Goal: Check status: Check status

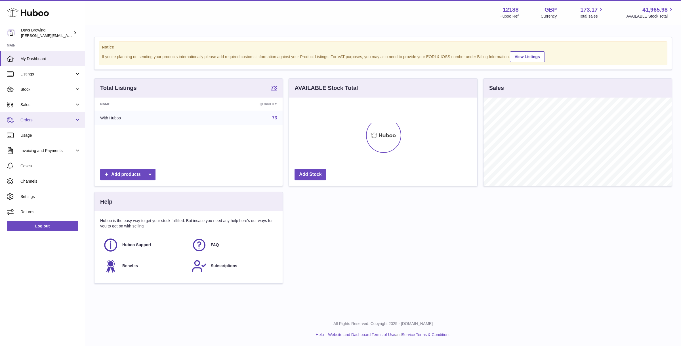
scroll to position [88, 188]
click at [49, 89] on span "Stock" at bounding box center [47, 89] width 54 height 5
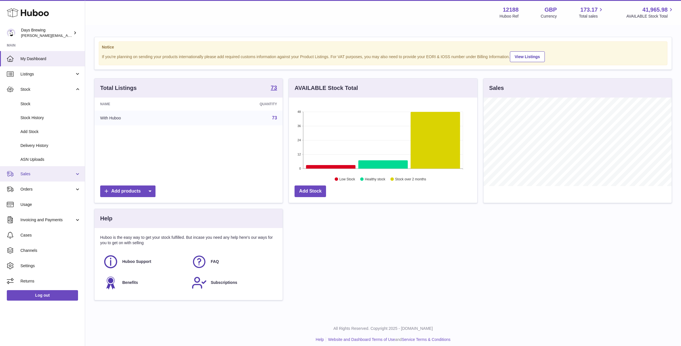
click at [30, 174] on span "Sales" at bounding box center [47, 173] width 54 height 5
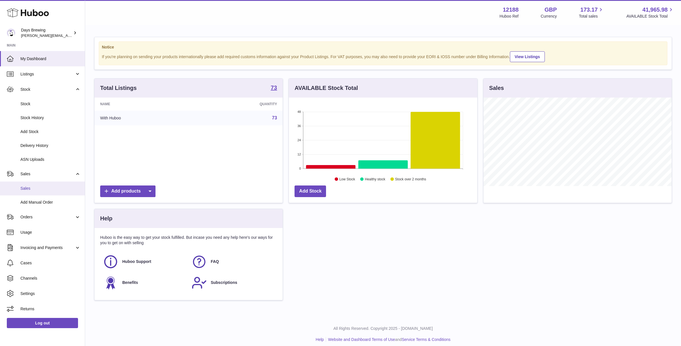
click at [28, 188] on span "Sales" at bounding box center [50, 188] width 60 height 5
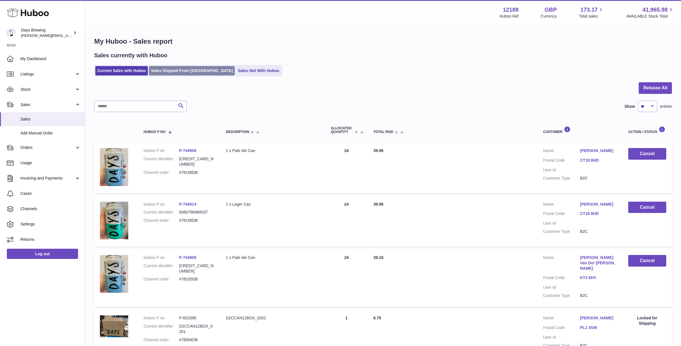
click at [175, 75] on link "Sales Shipped From [GEOGRAPHIC_DATA]" at bounding box center [192, 70] width 86 height 9
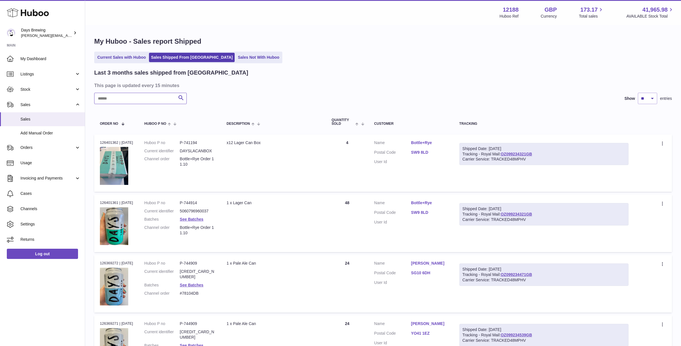
click at [146, 100] on input "text" at bounding box center [140, 98] width 93 height 11
type input "********"
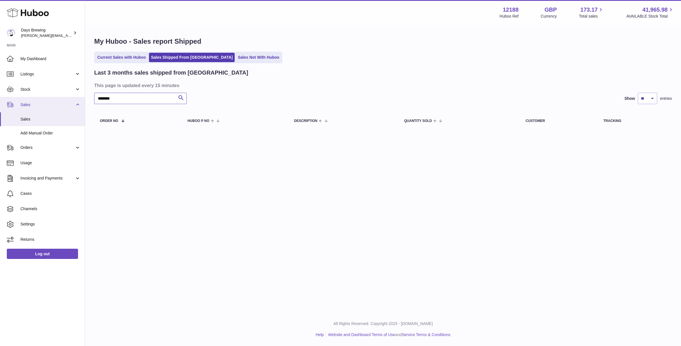
drag, startPoint x: 132, startPoint y: 98, endPoint x: 80, endPoint y: 97, distance: 52.5
click at [80, 97] on div "Huboo Days Brewing [PERSON_NAME][EMAIL_ADDRESS][DOMAIN_NAME] Main My Dashboard …" at bounding box center [340, 173] width 681 height 346
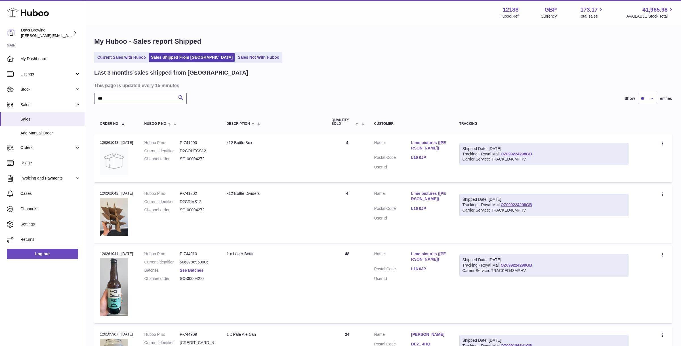
drag, startPoint x: 122, startPoint y: 98, endPoint x: 88, endPoint y: 98, distance: 34.1
type input "****"
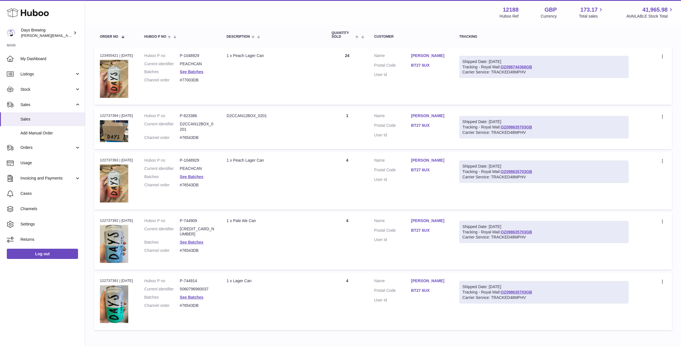
scroll to position [121, 0]
